Goal: Task Accomplishment & Management: Use online tool/utility

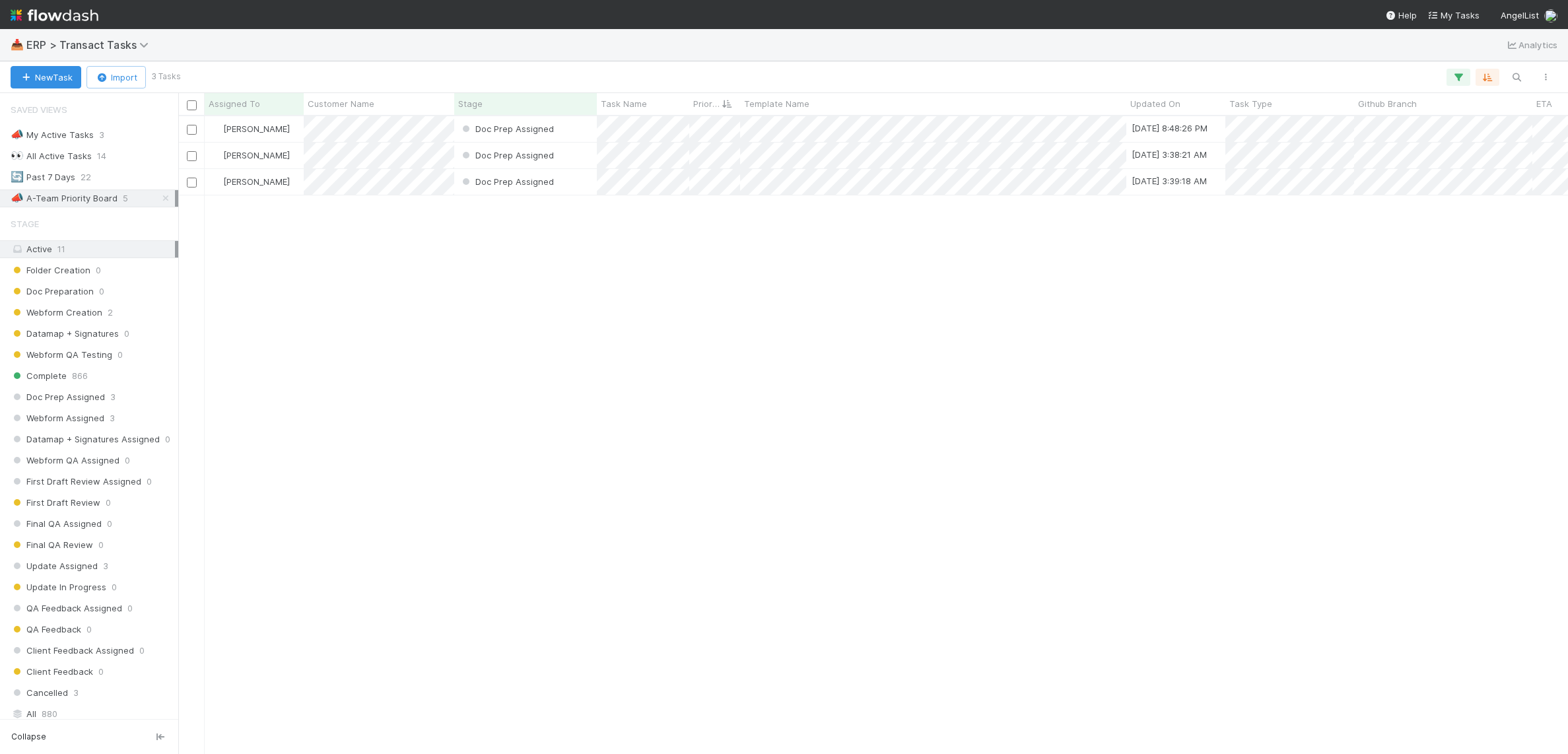
scroll to position [626, 1378]
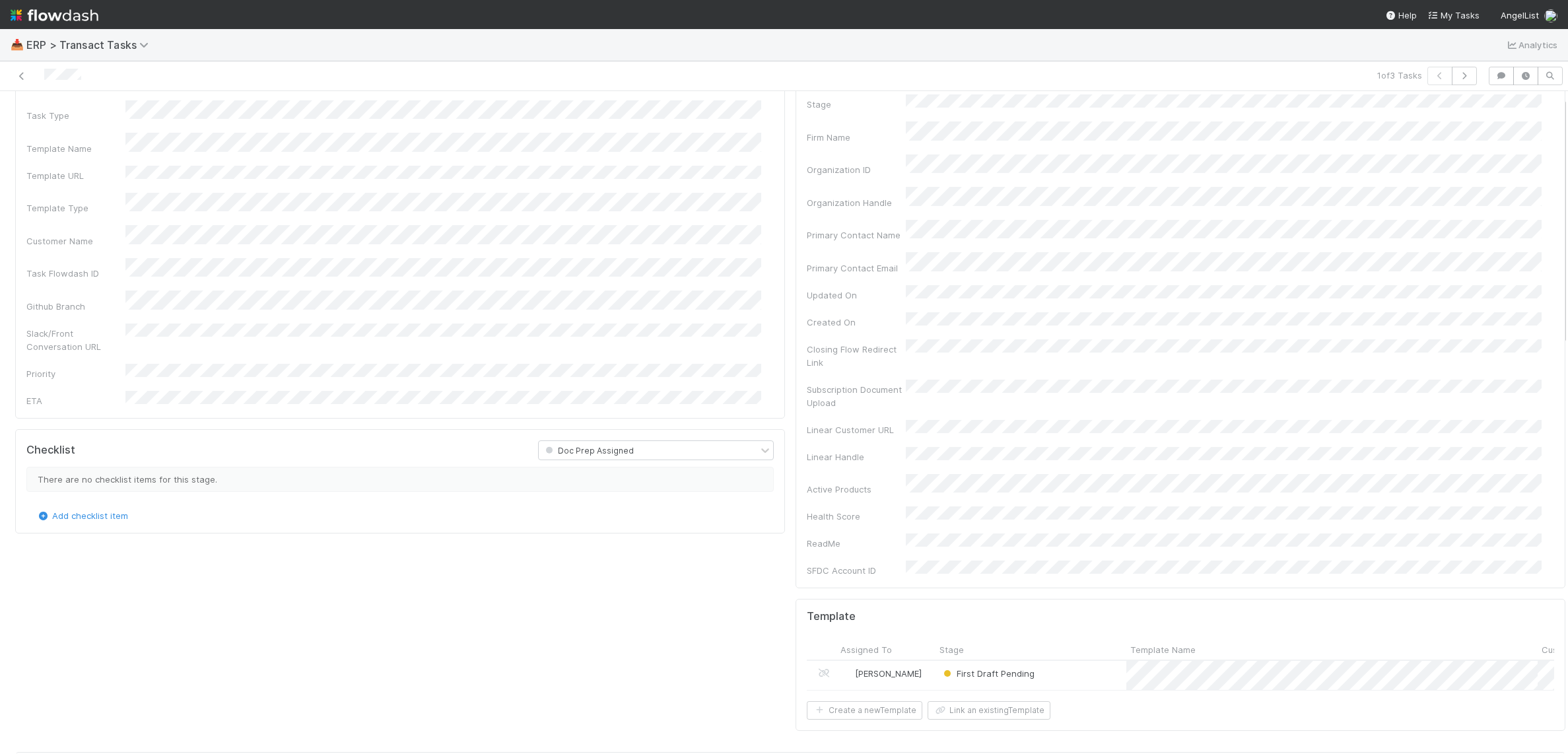
scroll to position [17, 0]
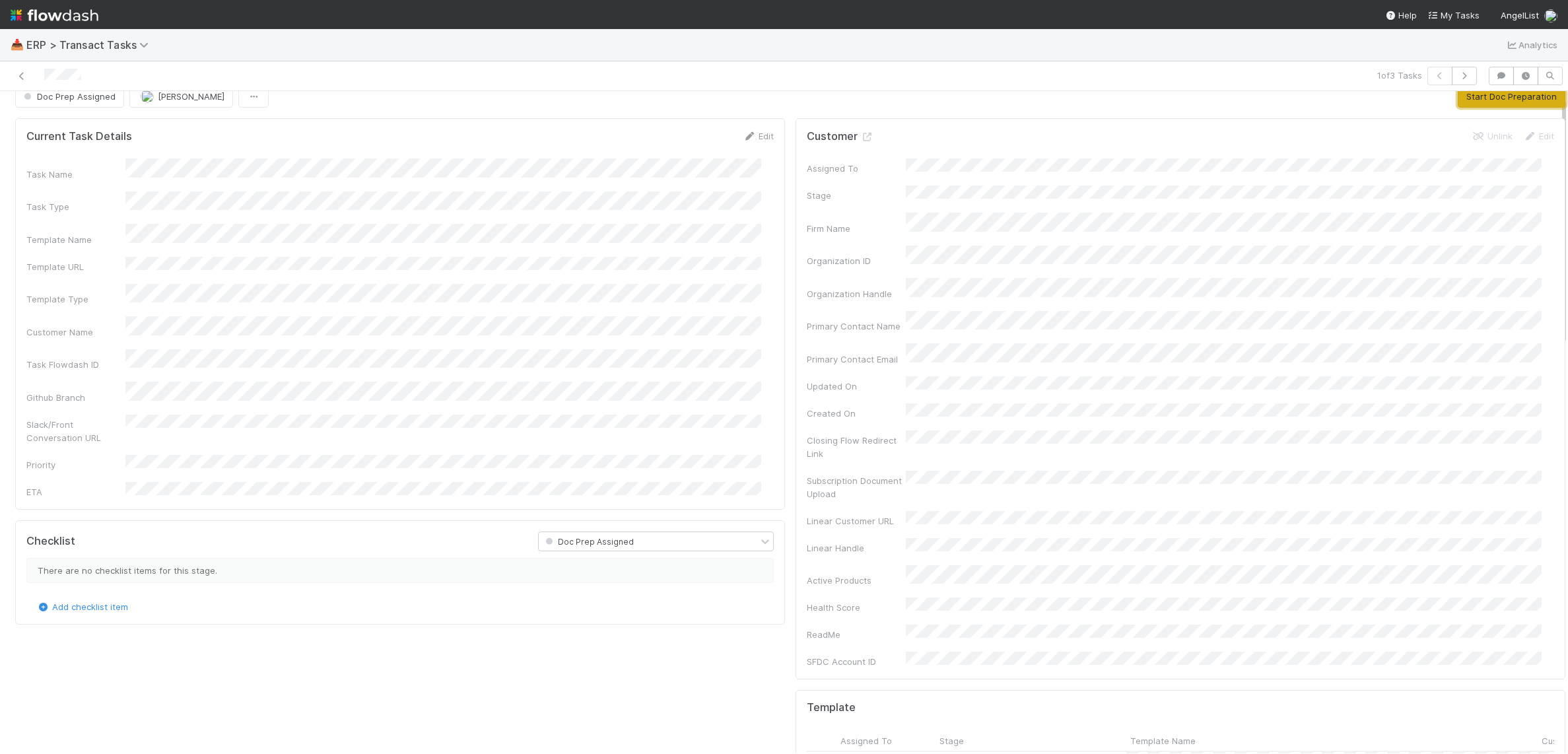
click at [1507, 107] on button "Start Doc Preparation" at bounding box center [1512, 96] width 108 height 22
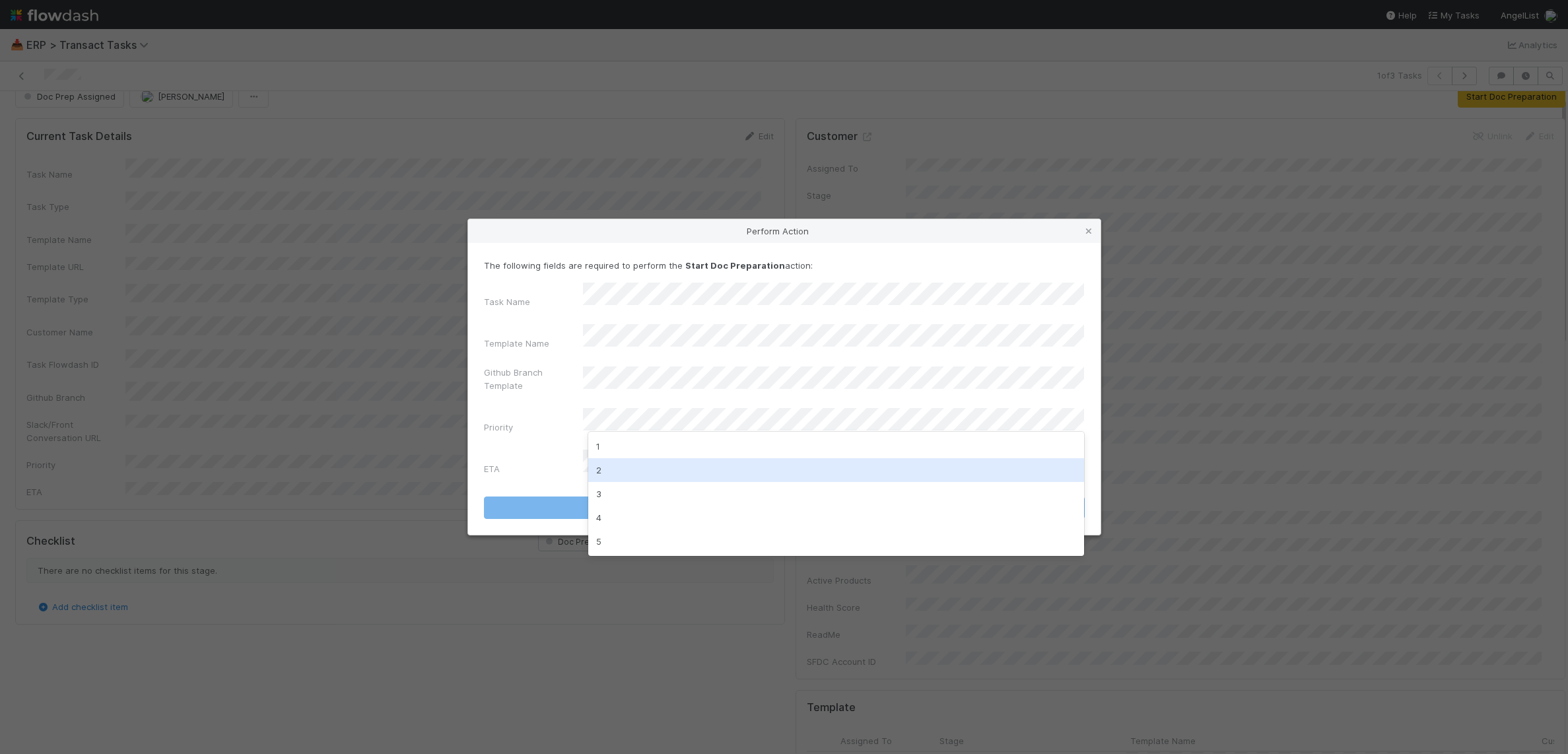
click at [682, 478] on div "2" at bounding box center [836, 470] width 496 height 24
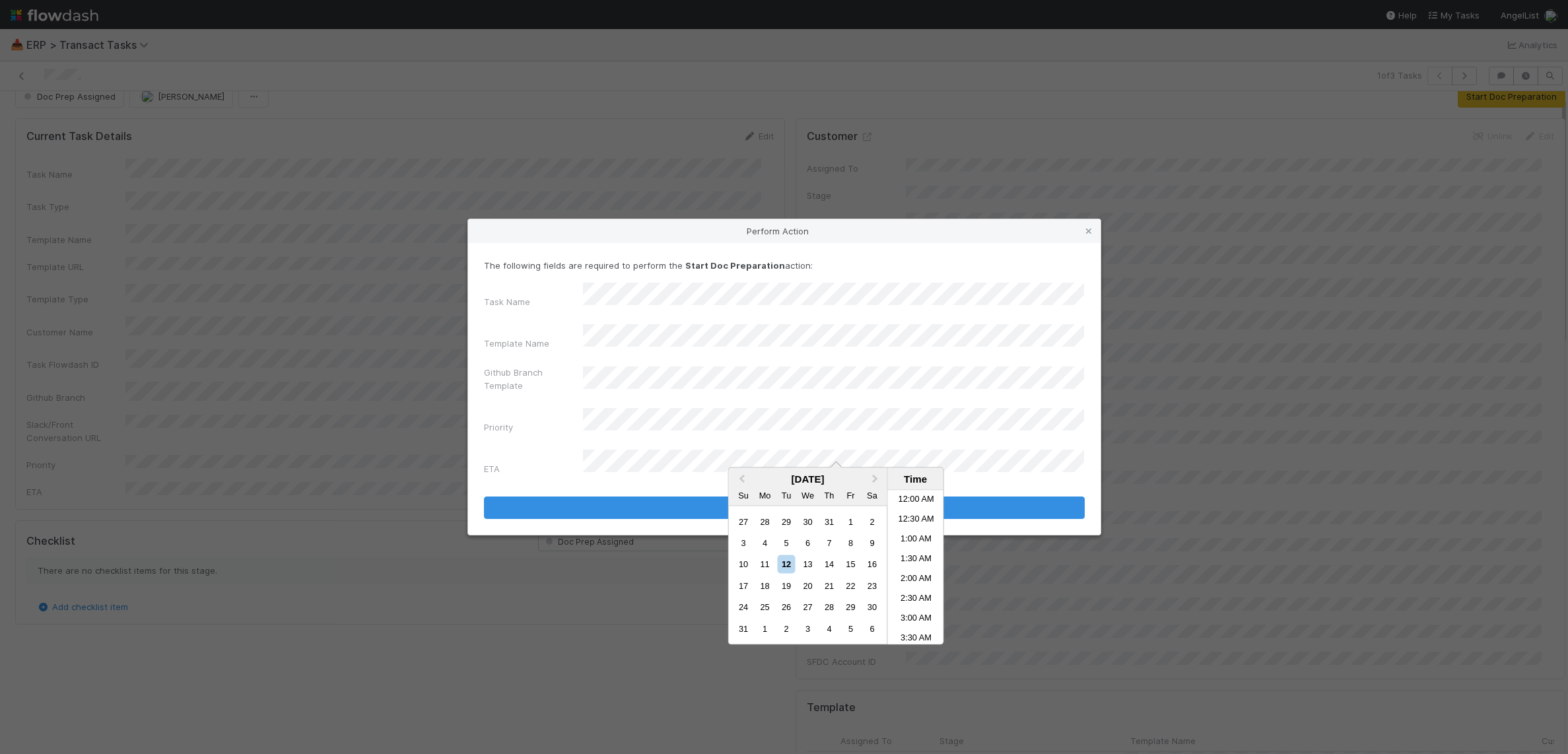
scroll to position [745, 0]
click at [814, 569] on div "13" at bounding box center [808, 565] width 18 height 18
click at [923, 504] on li "2:00 AM" at bounding box center [916, 498] width 56 height 19
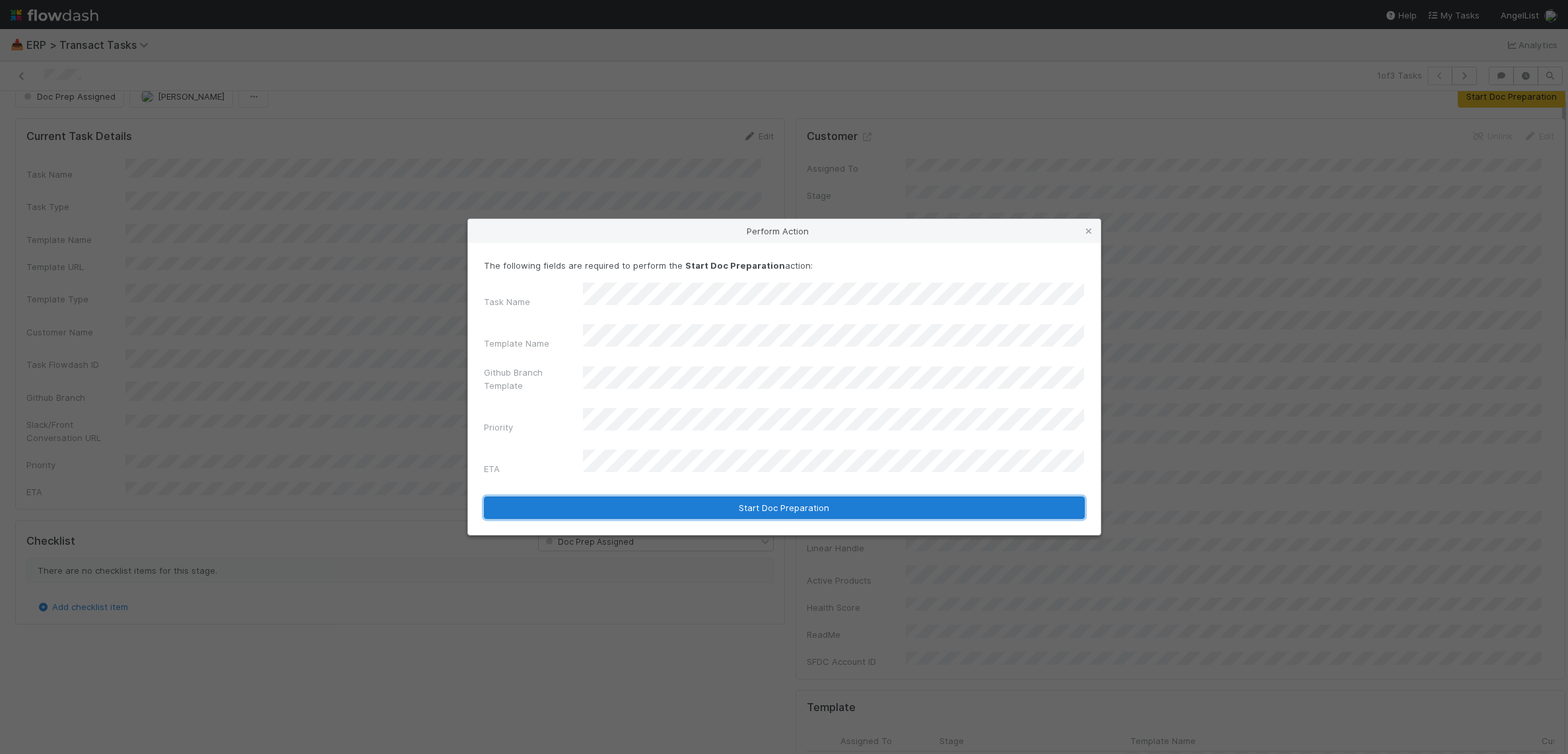
click at [930, 496] on button "Start Doc Preparation" at bounding box center [784, 507] width 601 height 22
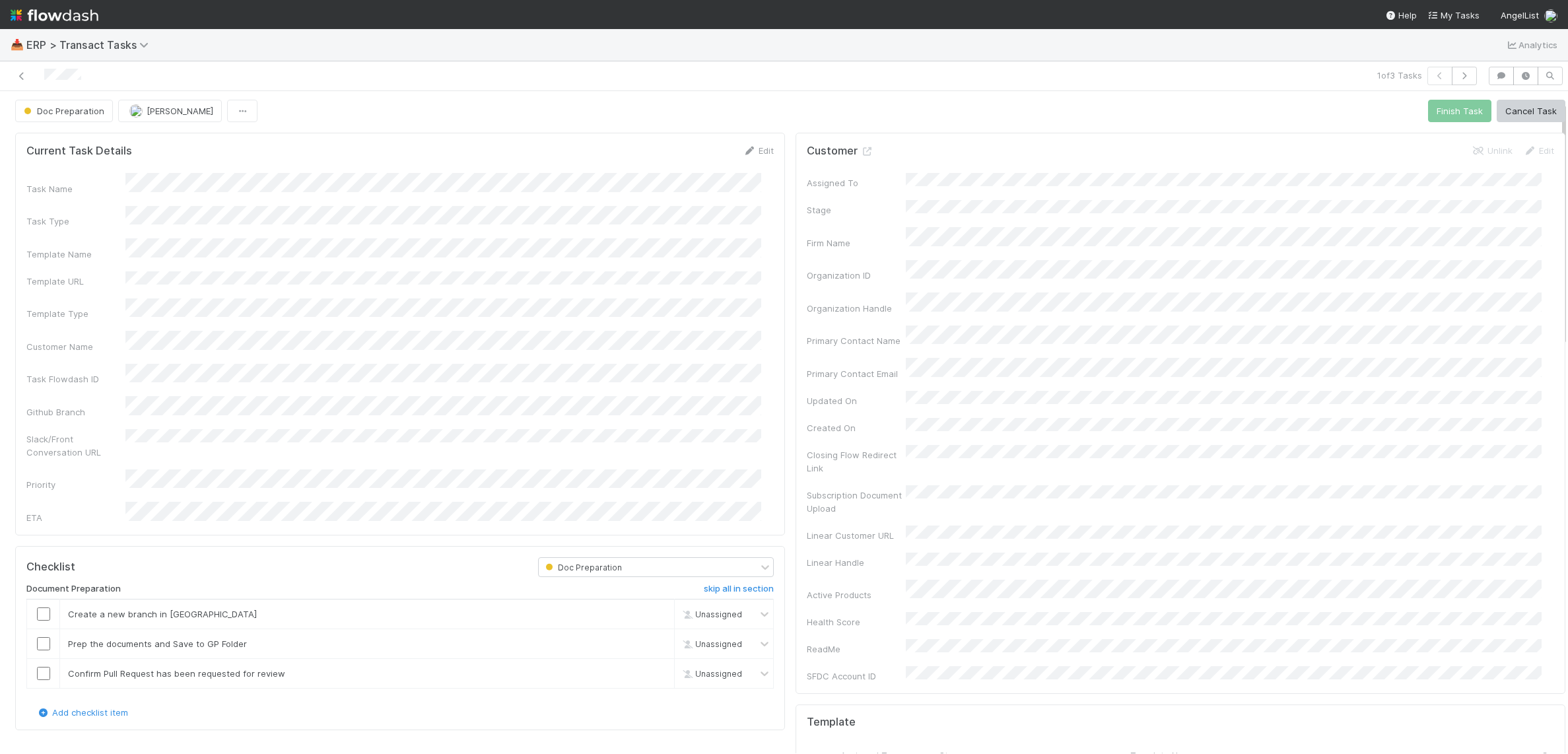
scroll to position [0, 0]
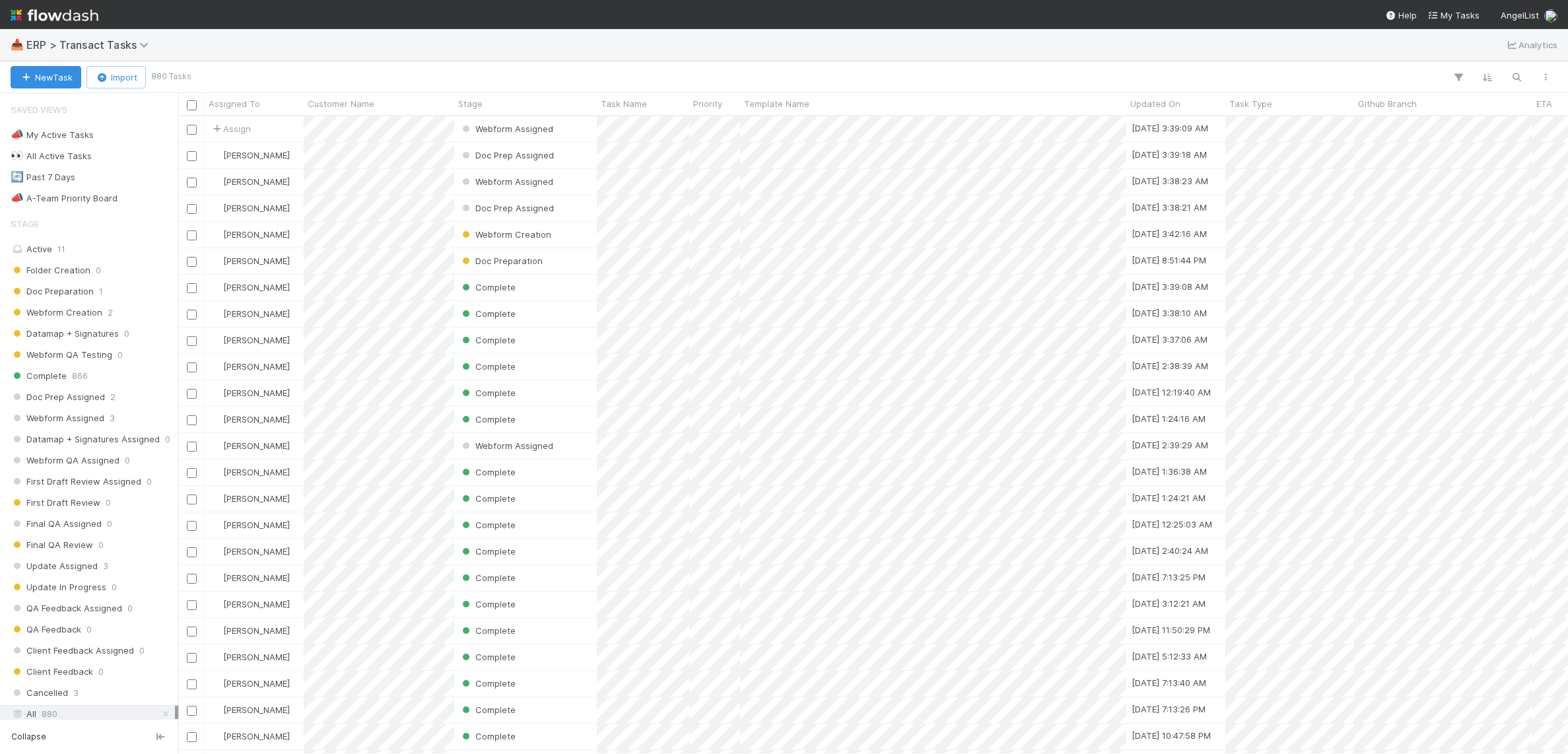
scroll to position [626, 1378]
click at [150, 199] on div "📣 A-Team Priority Board 5" at bounding box center [93, 198] width 165 height 17
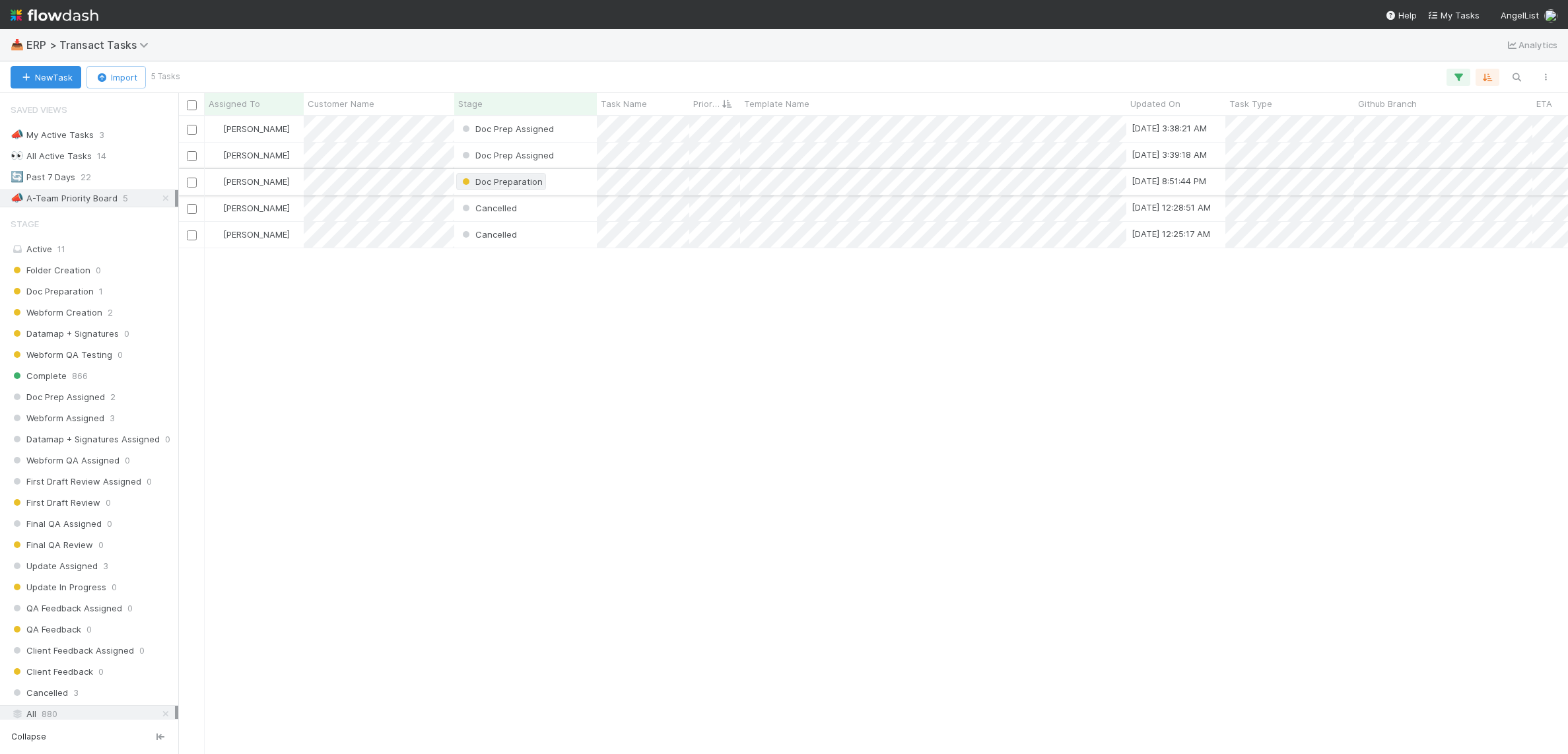
scroll to position [626, 1378]
click at [946, 477] on div "[PERSON_NAME] Doc Prep Assigned [DATE] 3:38:21 AM [PERSON_NAME] Doc Prep Assign…" at bounding box center [872, 435] width 1390 height 637
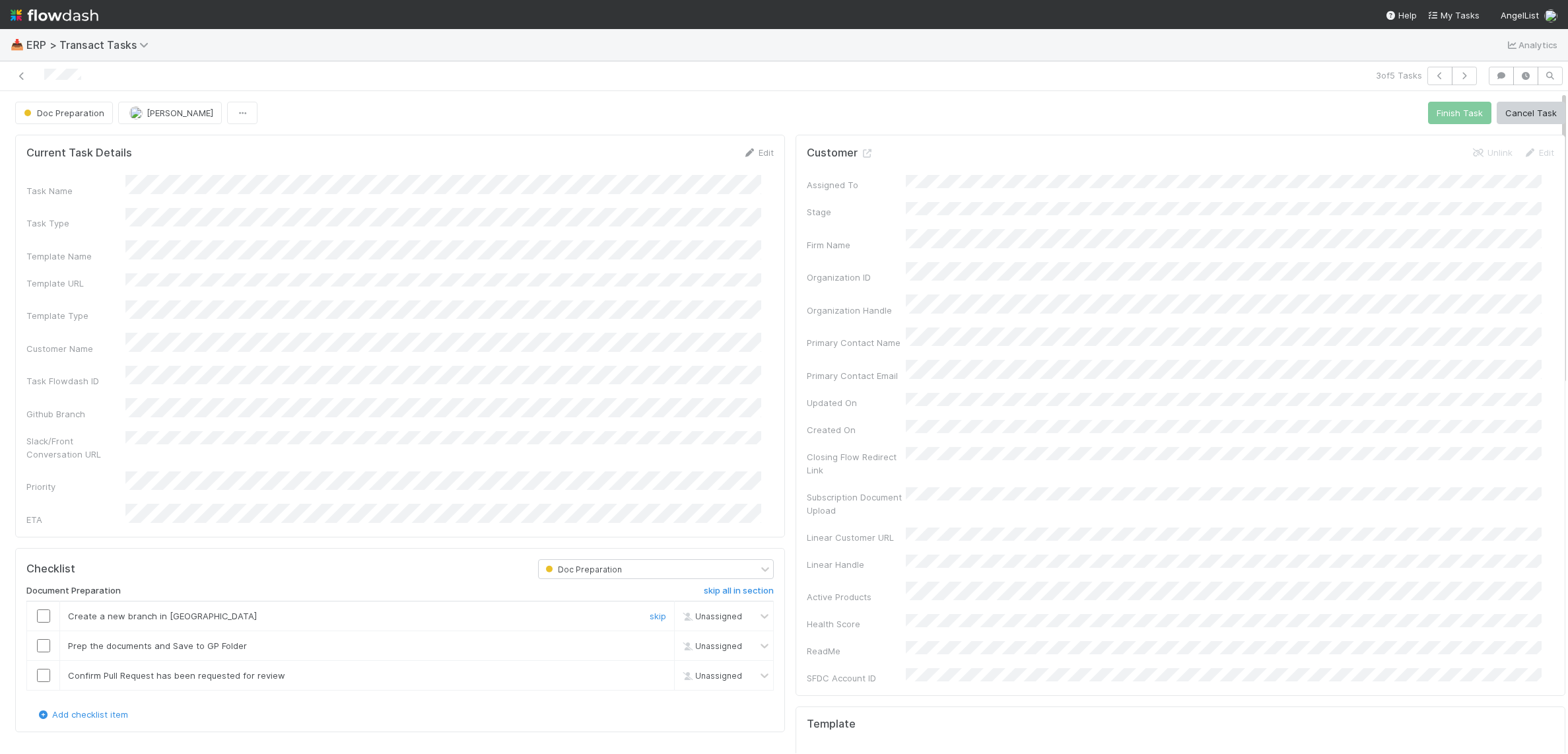
click at [52, 610] on div at bounding box center [43, 616] width 33 height 13
click at [45, 610] on input "checkbox" at bounding box center [43, 616] width 13 height 13
